Goal: Find contact information: Find contact information

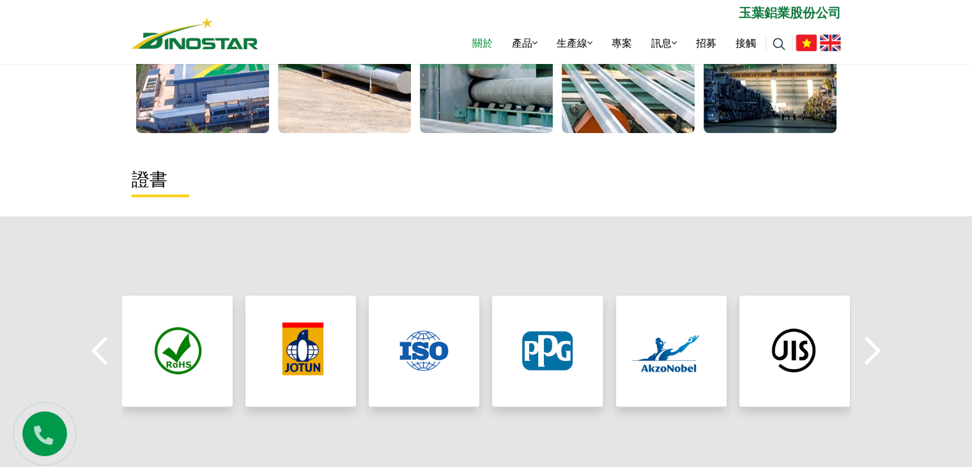
scroll to position [895, 0]
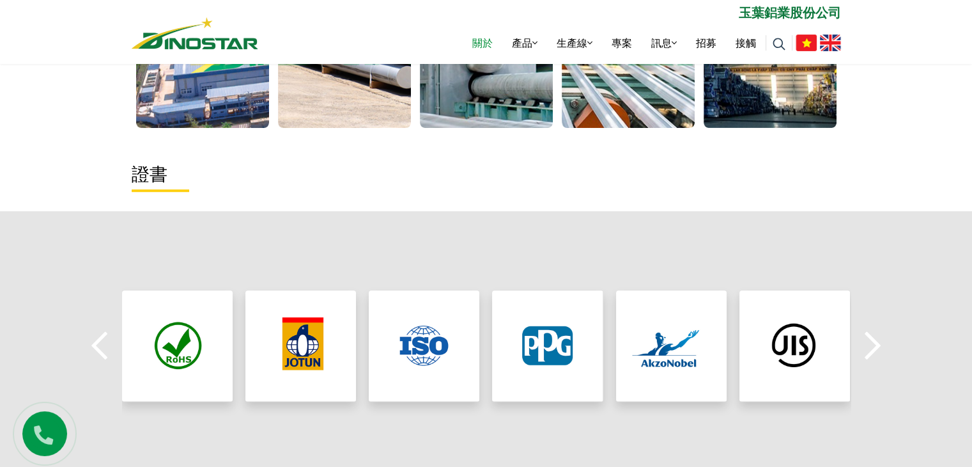
click at [529, 249] on div "以前的" at bounding box center [486, 345] width 972 height 269
click at [552, 228] on div "以前的" at bounding box center [486, 345] width 972 height 269
click at [876, 423] on div "以前的" at bounding box center [486, 345] width 972 height 269
click at [880, 428] on div "以前的" at bounding box center [486, 345] width 972 height 269
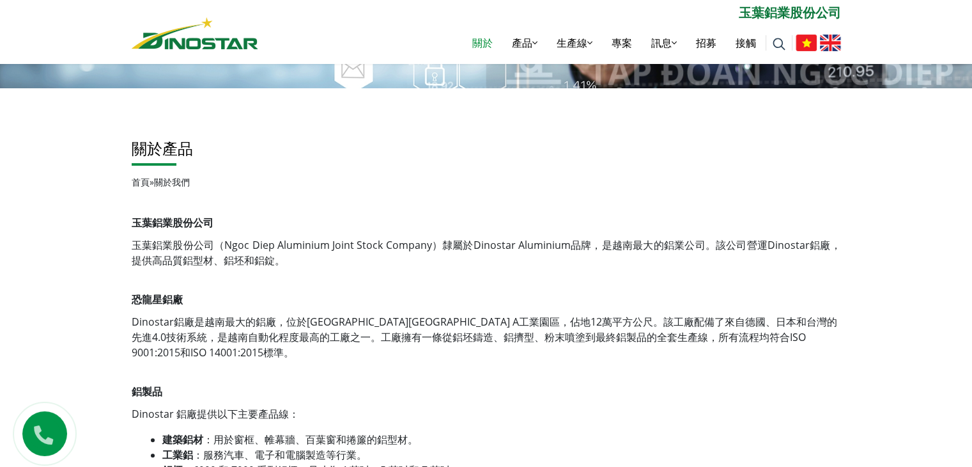
scroll to position [0, 0]
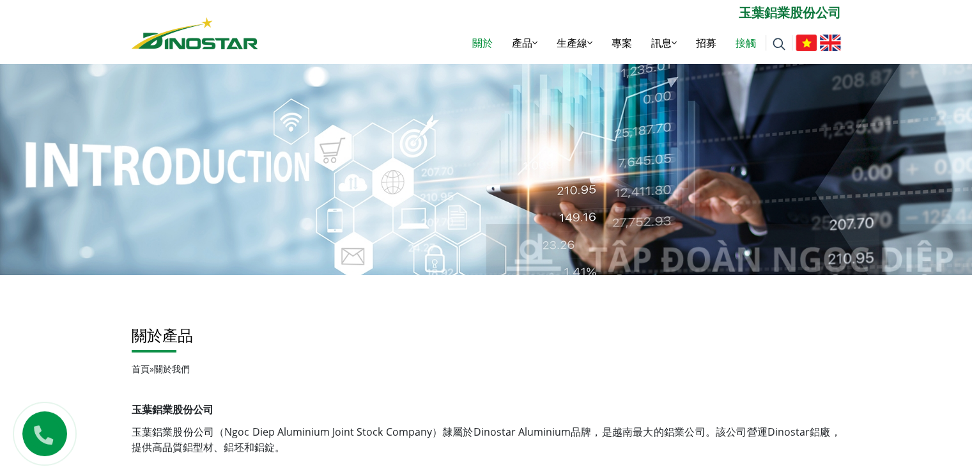
click at [747, 43] on font "接觸" at bounding box center [746, 43] width 20 height 14
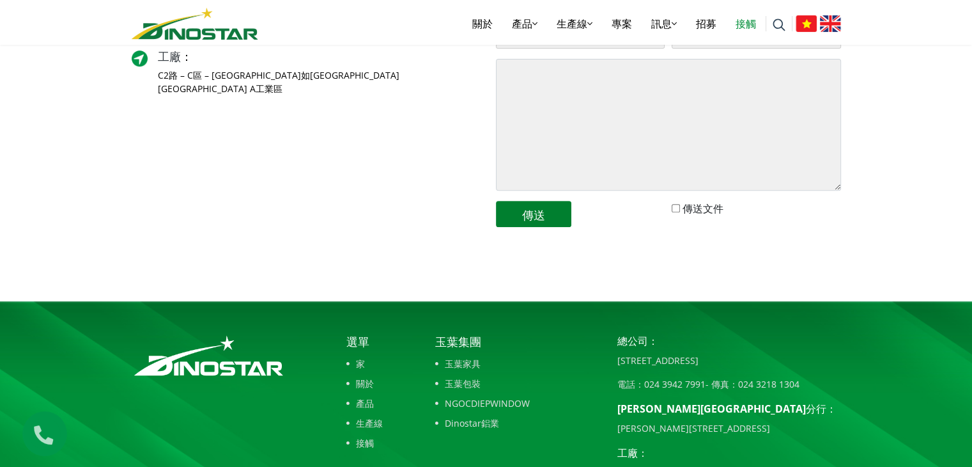
scroll to position [511, 0]
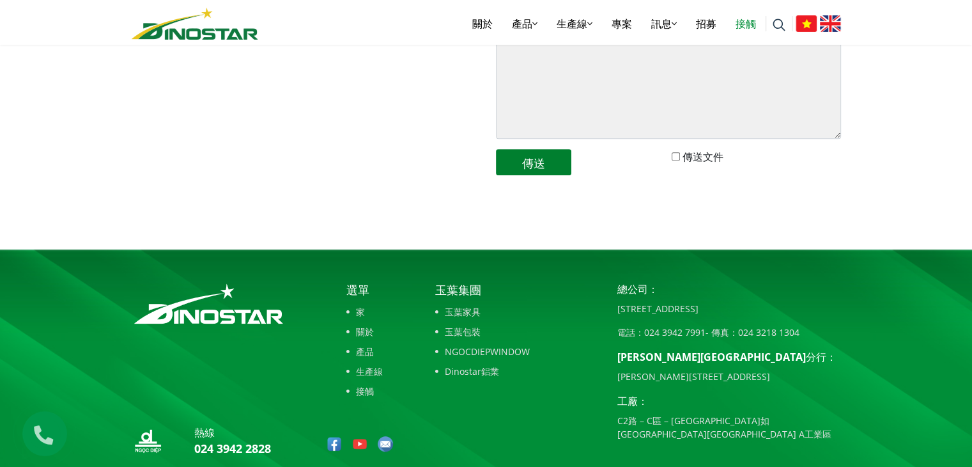
click at [480, 368] on font "Dinostar鋁業" at bounding box center [472, 371] width 54 height 12
